Goal: Information Seeking & Learning: Compare options

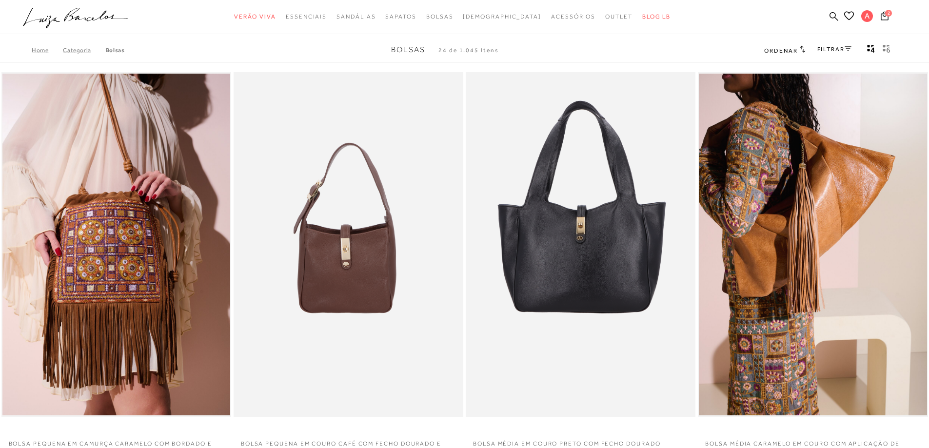
click at [779, 51] on span "Ordenar" at bounding box center [780, 50] width 33 height 7
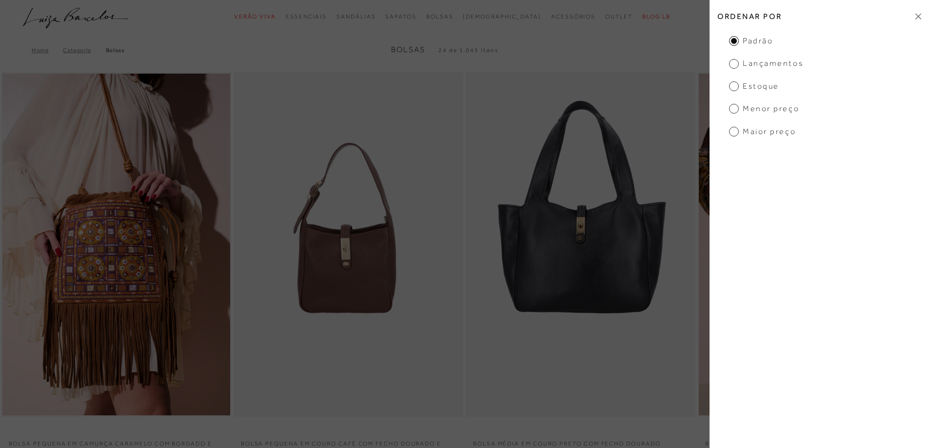
click at [774, 133] on span "Maior preço" at bounding box center [762, 131] width 67 height 11
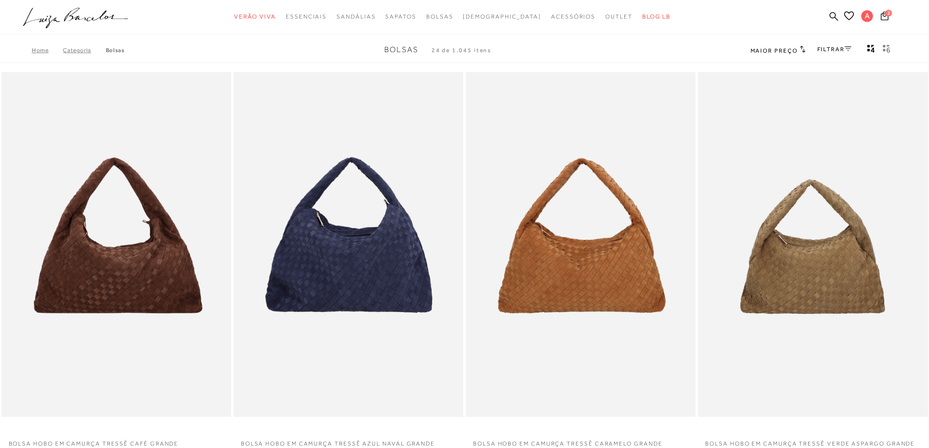
click at [773, 50] on span "Maior preço" at bounding box center [774, 50] width 47 height 7
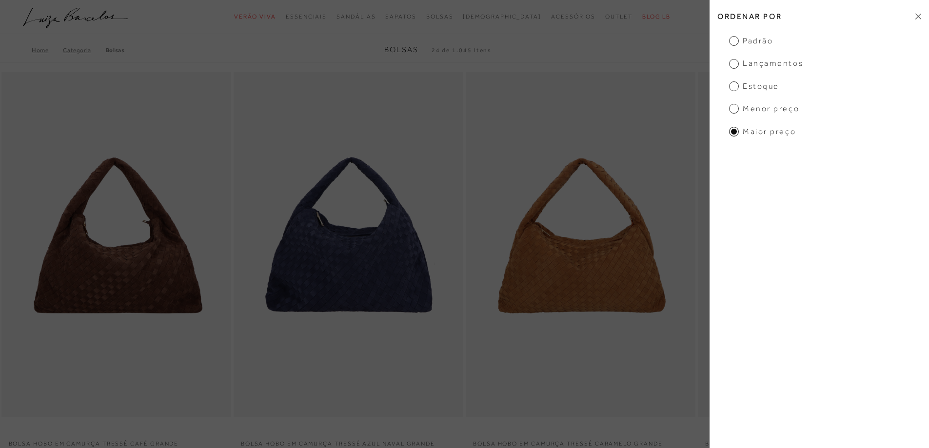
click at [735, 109] on span "Menor preço" at bounding box center [764, 108] width 70 height 11
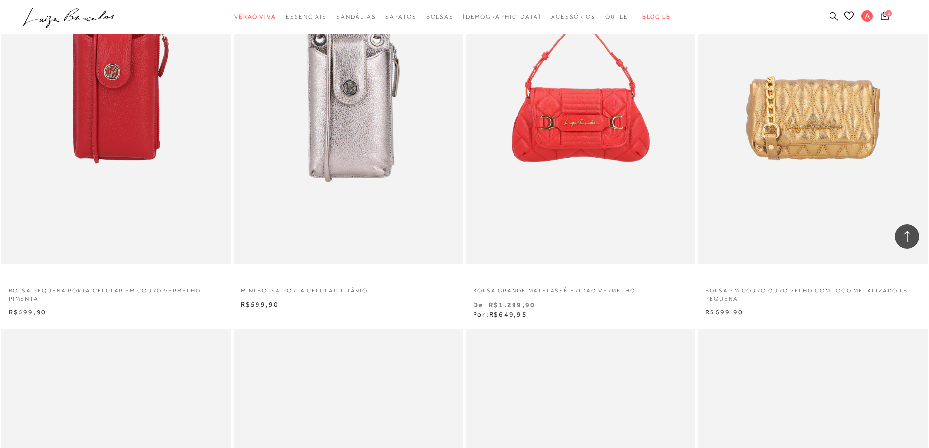
scroll to position [829, 0]
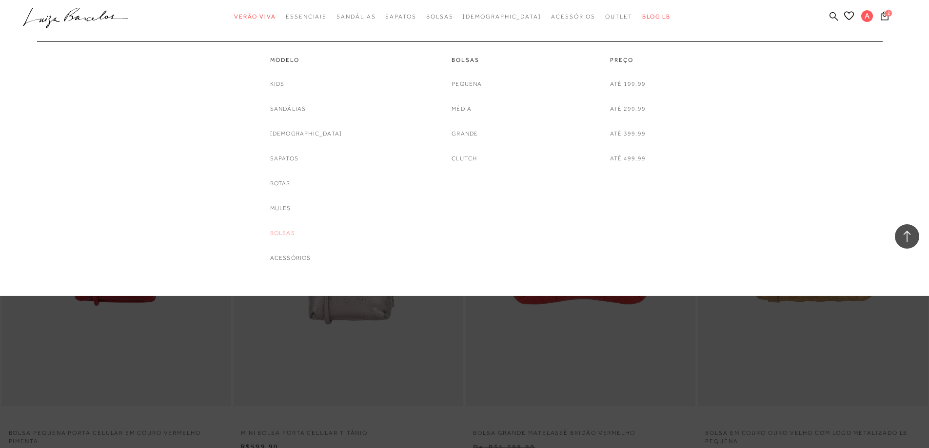
click at [295, 234] on link "Bolsas" at bounding box center [282, 233] width 25 height 10
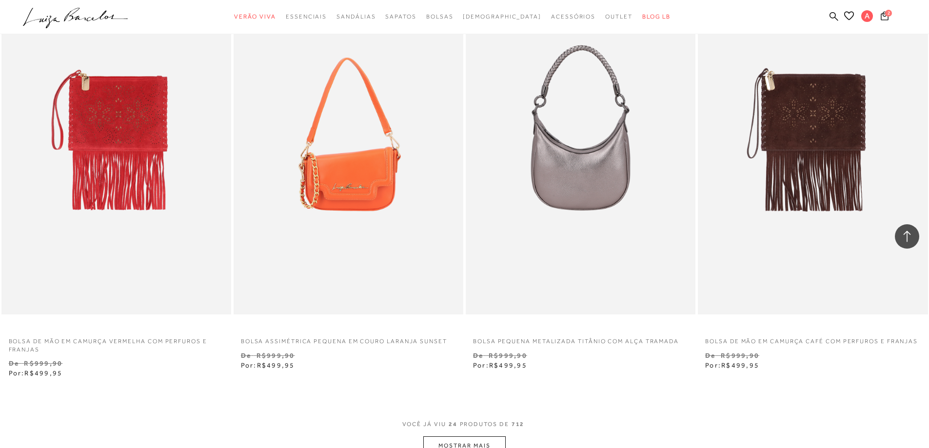
scroll to position [2488, 0]
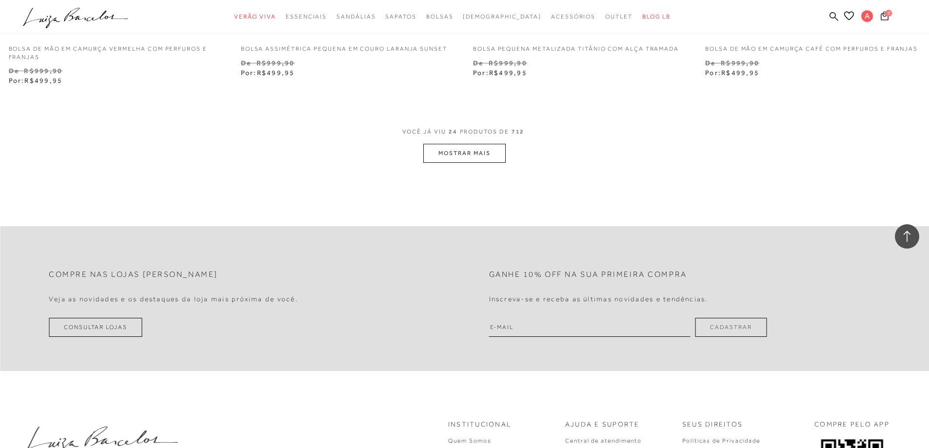
click at [498, 154] on button "MOSTRAR MAIS" at bounding box center [464, 153] width 82 height 19
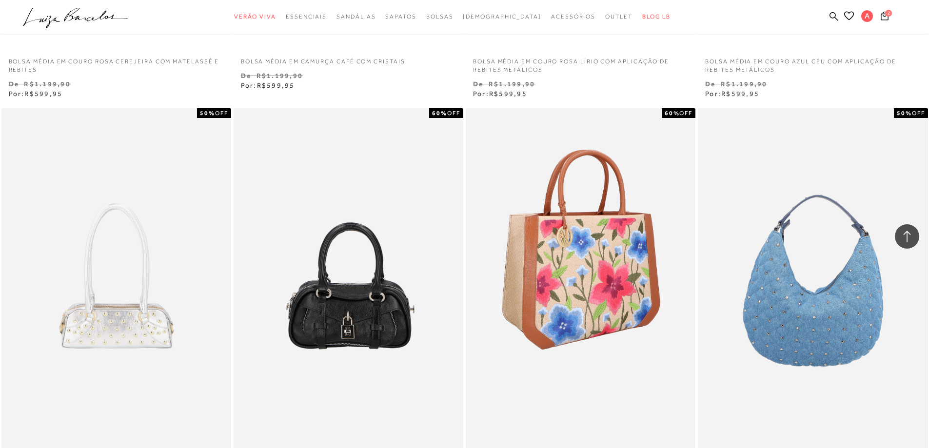
scroll to position [3903, 0]
